Goal: Task Accomplishment & Management: Manage account settings

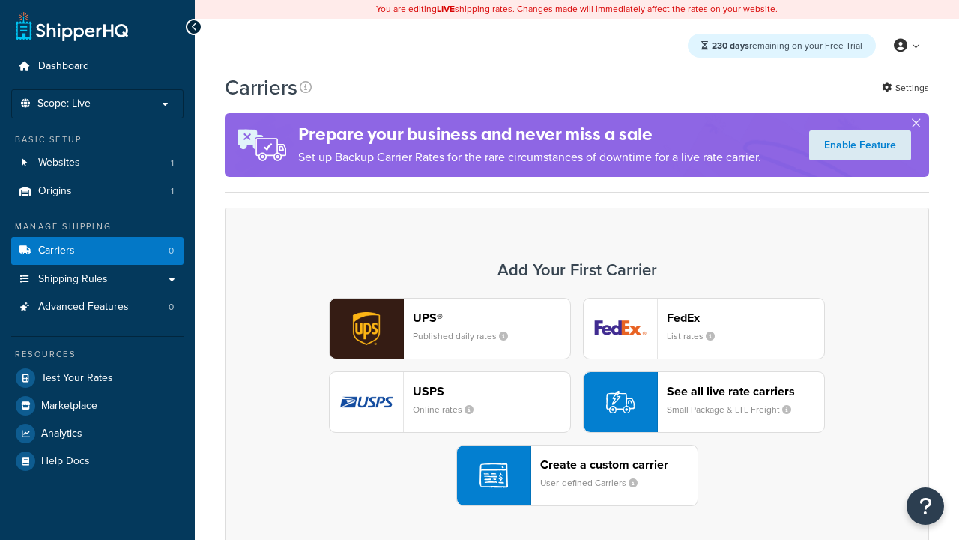
click at [577, 402] on div "UPS® Published daily rates FedEx List rates USPS Online rates See all live rate…" at bounding box center [577, 402] width 673 height 208
click at [746, 317] on header "FedEx" at bounding box center [745, 317] width 157 height 14
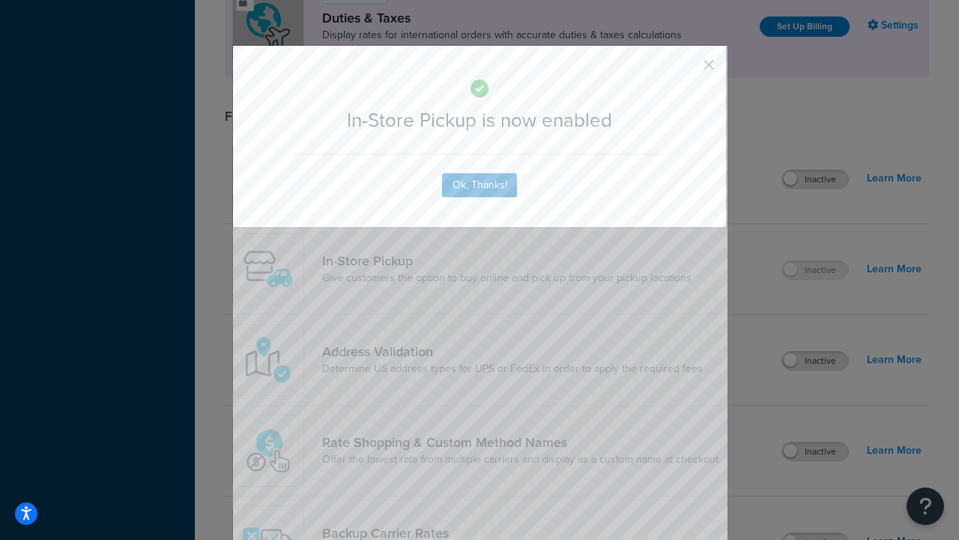
click at [687, 70] on button "button" at bounding box center [687, 70] width 4 height 4
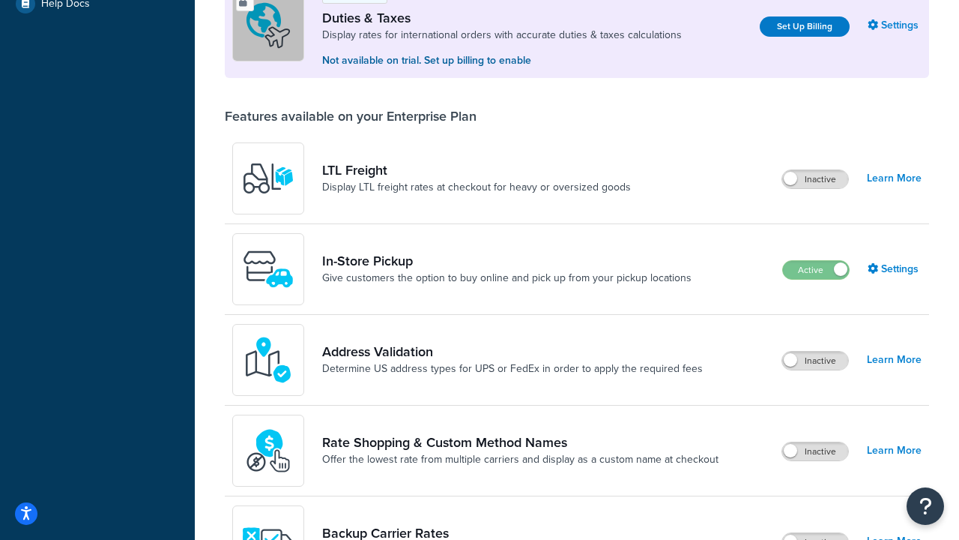
scroll to position [457, 0]
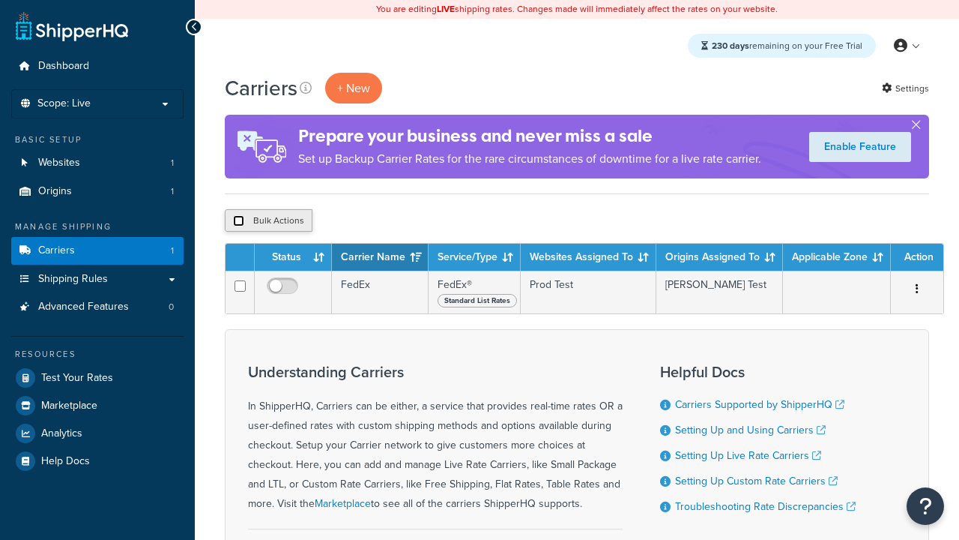
click at [238, 221] on input "checkbox" at bounding box center [238, 220] width 11 height 11
checkbox input "true"
click at [0, 0] on button "Delete" at bounding box center [0, 0] width 0 height 0
